Goal: Task Accomplishment & Management: Manage account settings

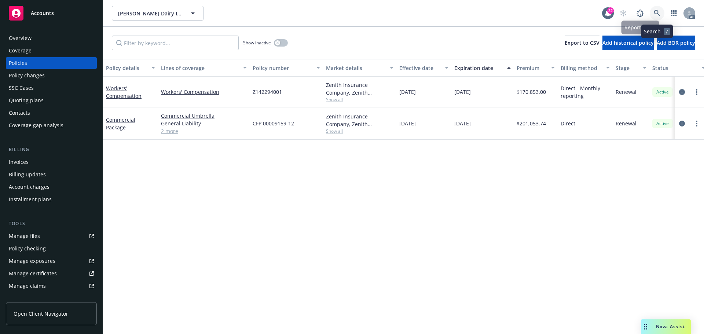
click at [654, 15] on icon at bounding box center [656, 13] width 7 height 7
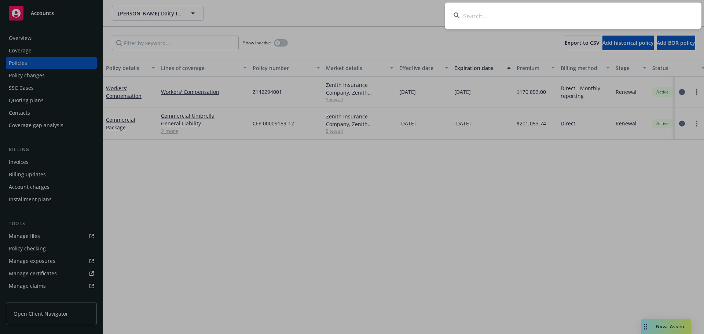
click at [615, 14] on input at bounding box center [573, 16] width 257 height 26
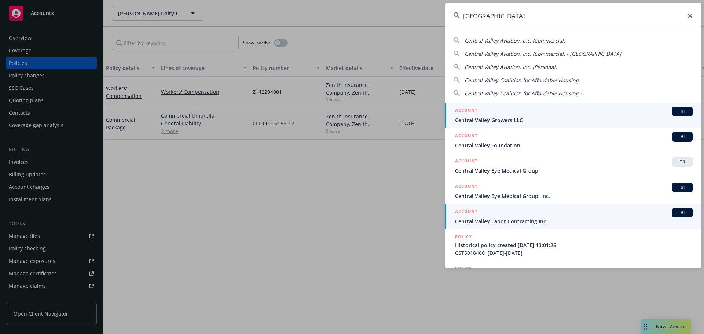
type input "[GEOGRAPHIC_DATA]"
click at [508, 221] on span "Central Valley Labor Contracting Inc." at bounding box center [573, 221] width 237 height 8
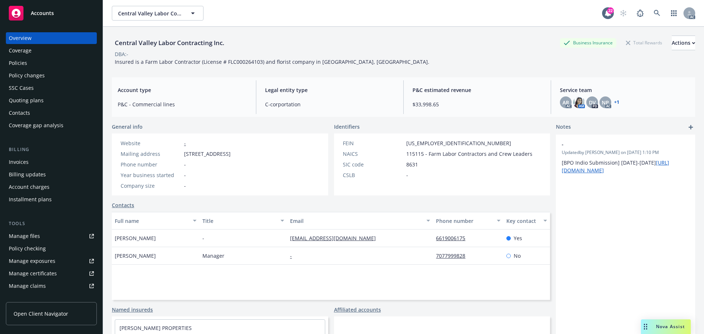
click at [41, 63] on div "Policies" at bounding box center [51, 63] width 85 height 12
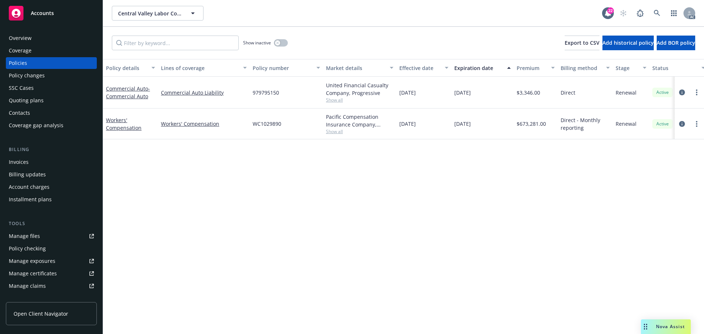
click at [259, 92] on span "979795150" at bounding box center [266, 93] width 26 height 8
copy span "979795150"
click at [37, 86] on div "SSC Cases" at bounding box center [51, 88] width 85 height 12
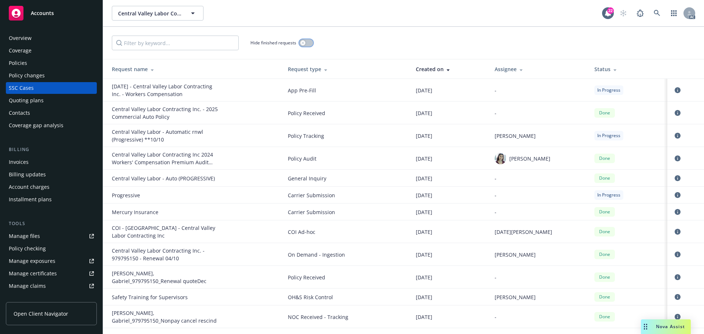
click at [305, 43] on div "button" at bounding box center [302, 42] width 5 height 5
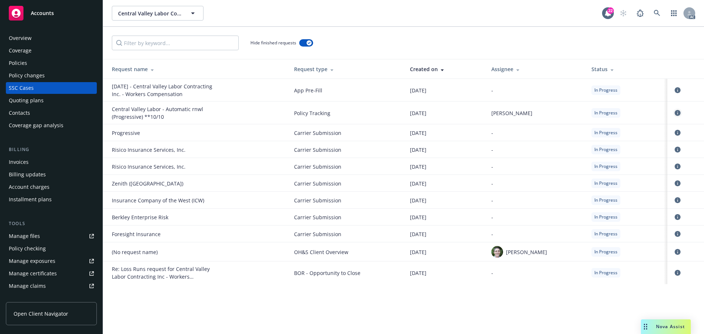
click at [678, 113] on icon "circleInformation" at bounding box center [677, 113] width 6 height 6
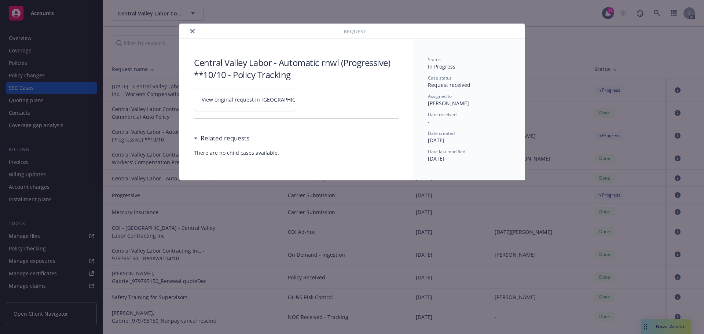
click at [246, 103] on link "View original request in [GEOGRAPHIC_DATA]" at bounding box center [244, 99] width 101 height 23
click at [194, 33] on icon "close" at bounding box center [192, 31] width 4 height 4
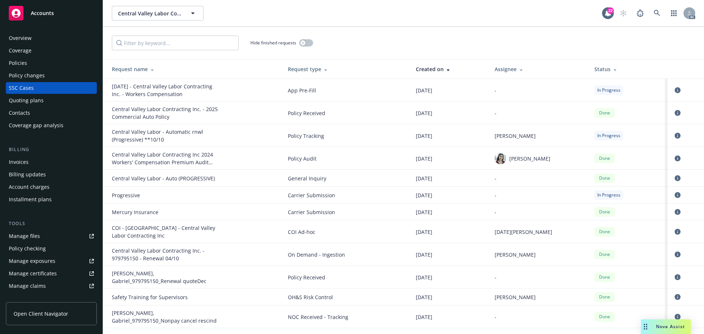
click at [36, 40] on div "Overview" at bounding box center [51, 38] width 85 height 12
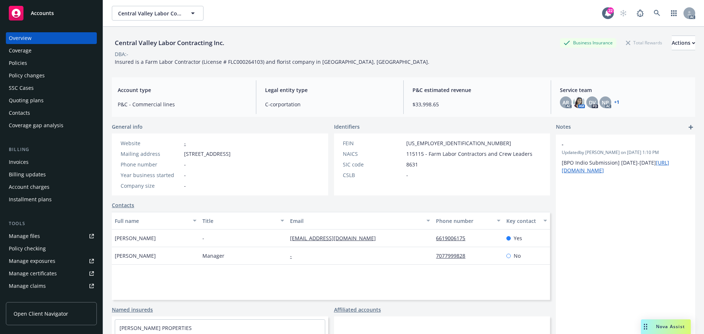
click at [17, 63] on div "Policies" at bounding box center [18, 63] width 18 height 12
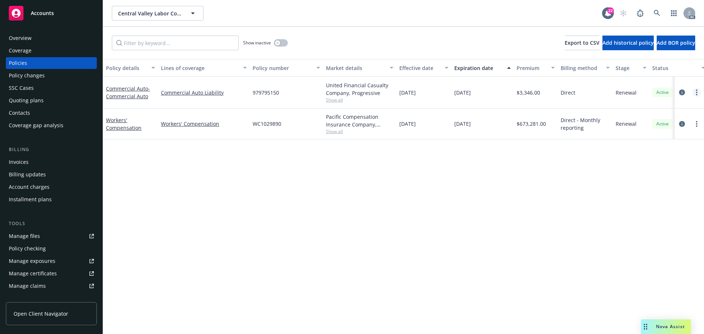
click at [698, 92] on link "more" at bounding box center [696, 92] width 9 height 9
click at [433, 200] on div "Policy details Lines of coverage Policy number Market details Effective date Ex…" at bounding box center [403, 196] width 601 height 275
click at [681, 92] on icon "circleInformation" at bounding box center [682, 92] width 6 height 6
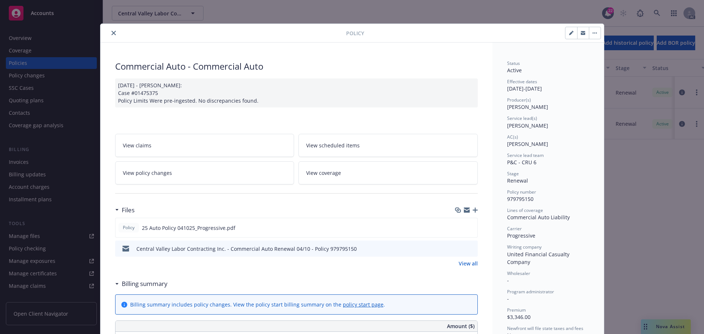
click at [113, 36] on button "close" at bounding box center [113, 33] width 9 height 9
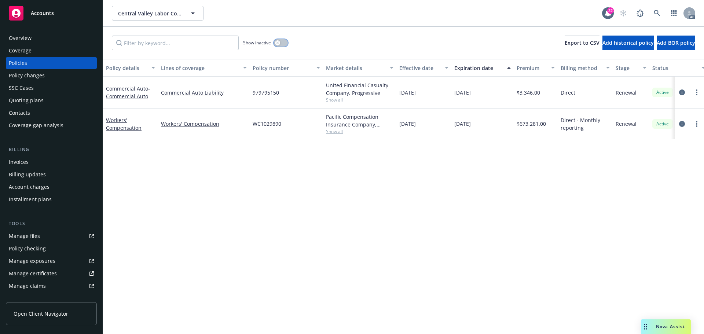
click at [275, 44] on div "button" at bounding box center [277, 42] width 5 height 5
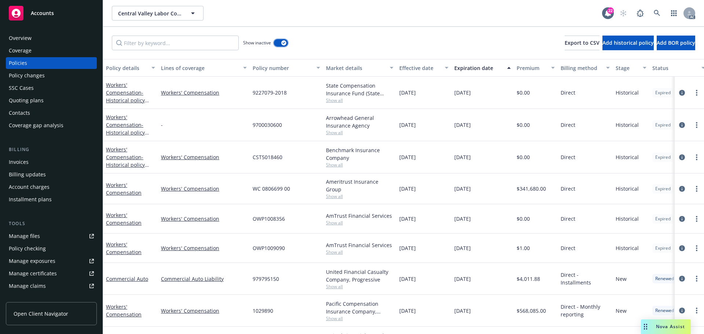
click at [278, 43] on button "button" at bounding box center [281, 42] width 14 height 7
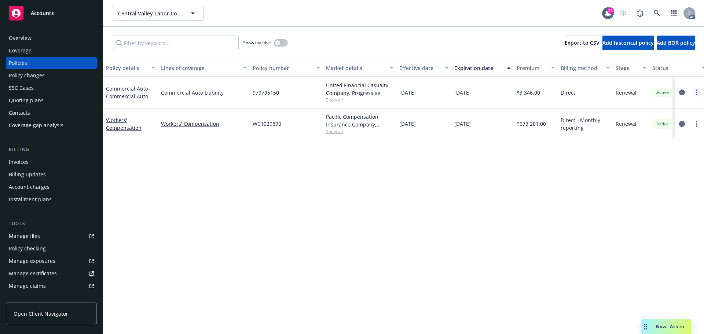
click at [695, 92] on link "more" at bounding box center [696, 92] width 9 height 9
click at [655, 122] on link "Renew with incumbent" at bounding box center [657, 122] width 86 height 15
select select "6"
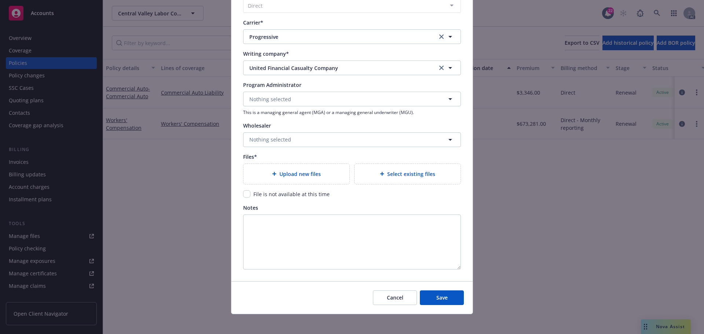
scroll to position [703, 0]
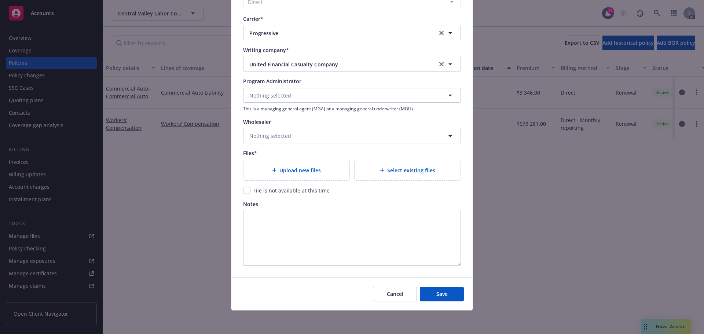
click at [290, 175] on div "Upload new files" at bounding box center [296, 170] width 106 height 20
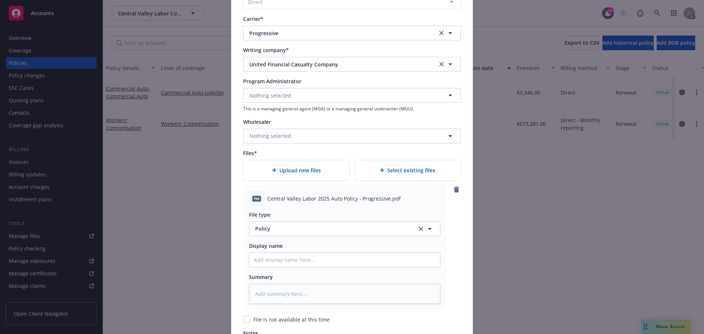
scroll to position [813, 0]
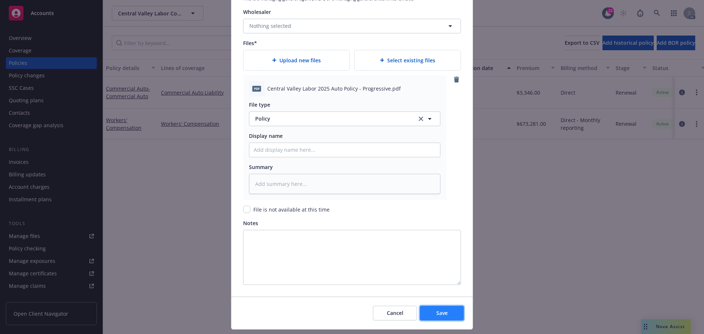
click at [436, 312] on span "Save" at bounding box center [441, 312] width 11 height 7
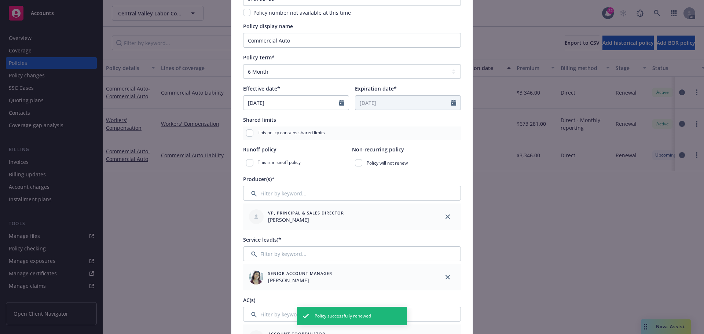
scroll to position [80, 0]
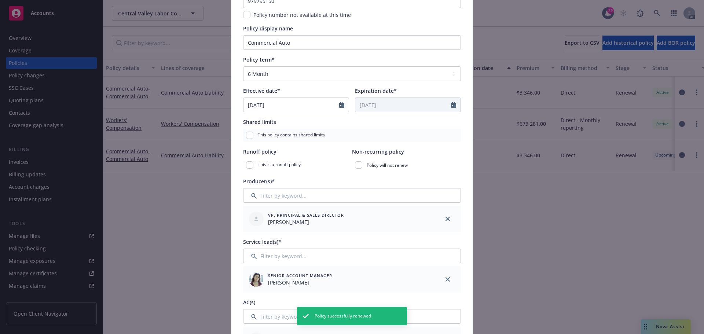
type textarea "x"
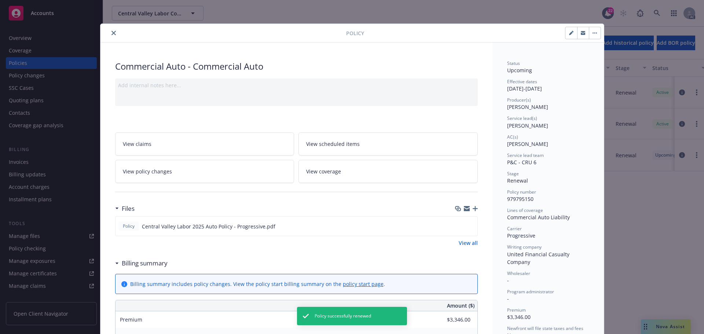
click at [111, 32] on icon "close" at bounding box center [113, 33] width 4 height 4
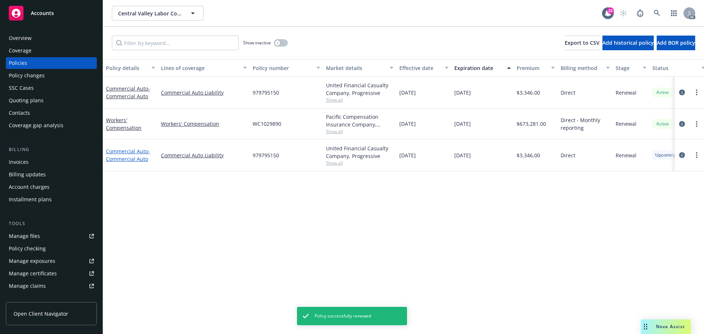
click at [127, 158] on span "- Commercial Auto" at bounding box center [128, 155] width 44 height 15
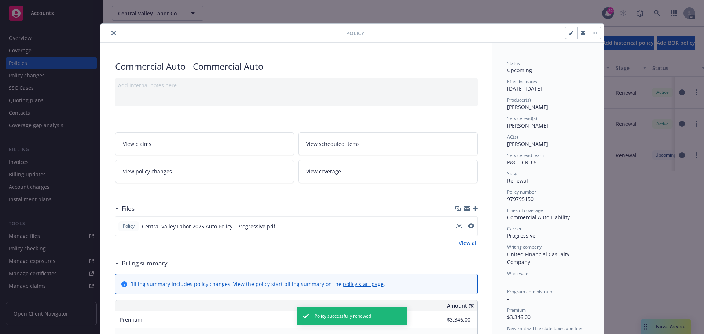
scroll to position [22, 0]
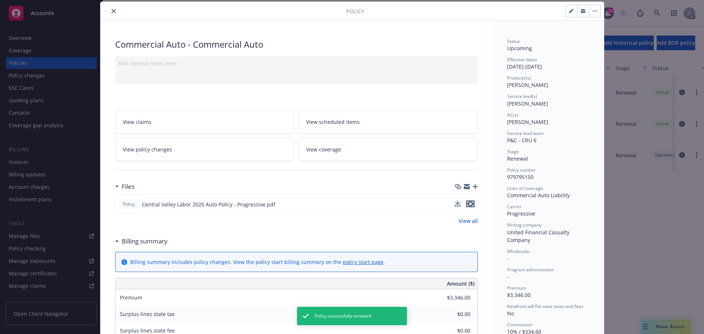
click at [467, 202] on icon "preview file" at bounding box center [470, 203] width 7 height 5
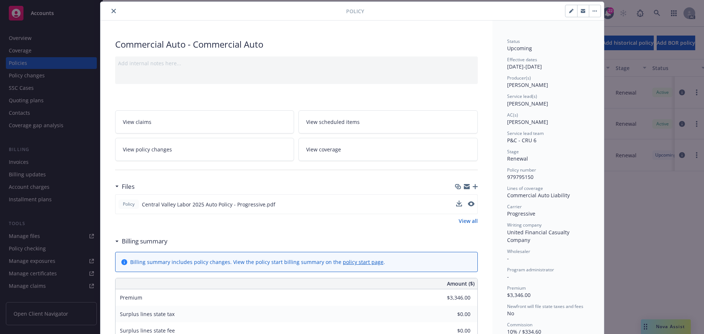
click at [594, 11] on icon "button" at bounding box center [594, 11] width 1 height 1
click at [581, 11] on icon "button" at bounding box center [583, 11] width 4 height 3
click at [112, 10] on icon "close" at bounding box center [113, 11] width 4 height 4
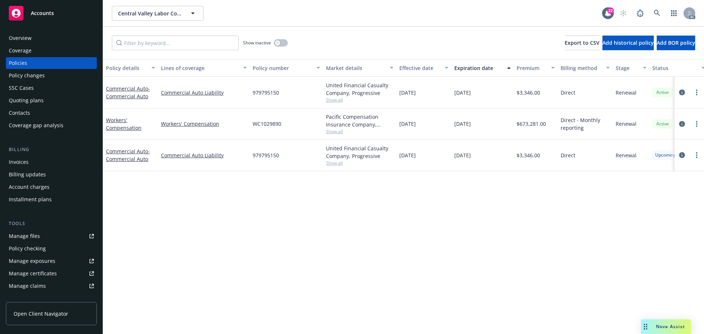
click at [43, 34] on div "Overview" at bounding box center [51, 38] width 85 height 12
